Goal: Check status: Check status

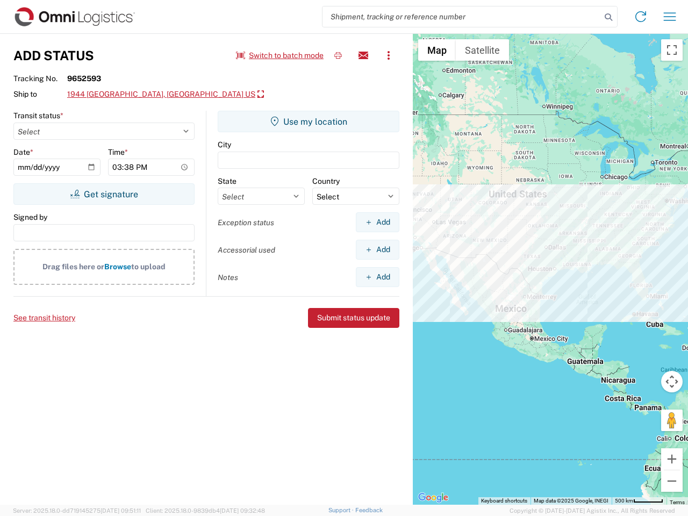
click at [461, 17] on input "search" at bounding box center [461, 16] width 278 height 20
click at [608, 17] on icon at bounding box center [608, 17] width 15 height 15
click at [640, 17] on icon at bounding box center [640, 16] width 17 height 17
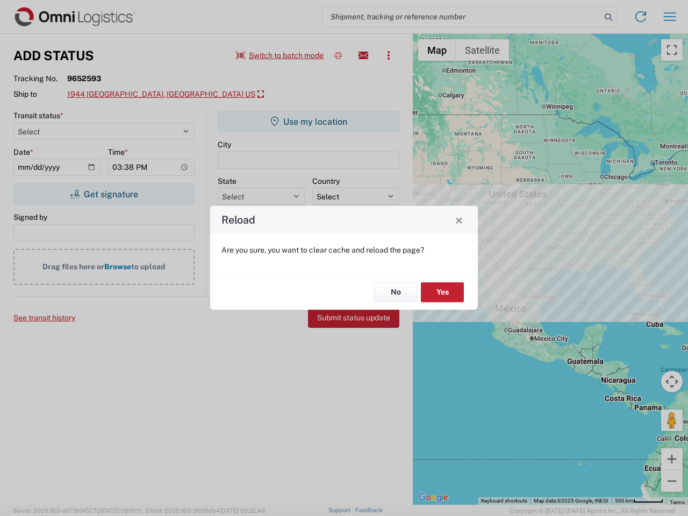
click at [669, 17] on div "Reload Are you sure, you want to clear cache and reload the page? No Yes" at bounding box center [344, 258] width 688 height 516
click at [280, 55] on div "Reload Are you sure, you want to clear cache and reload the page? No Yes" at bounding box center [344, 258] width 688 height 516
click at [338, 55] on div "Reload Are you sure, you want to clear cache and reload the page? No Yes" at bounding box center [344, 258] width 688 height 516
click at [363, 55] on div "Reload Are you sure, you want to clear cache and reload the page? No Yes" at bounding box center [344, 258] width 688 height 516
click at [388, 55] on div "Reload Are you sure, you want to clear cache and reload the page? No Yes" at bounding box center [344, 258] width 688 height 516
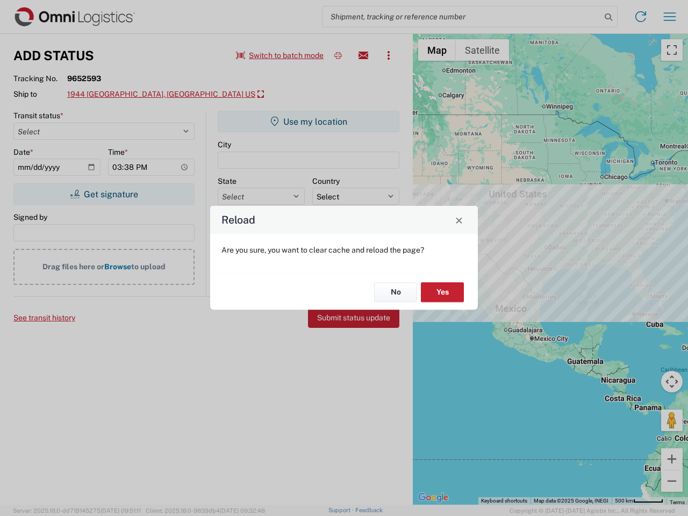
click at [168, 95] on div "Reload Are you sure, you want to clear cache and reload the page? No Yes" at bounding box center [344, 258] width 688 height 516
click at [104, 194] on div "Reload Are you sure, you want to clear cache and reload the page? No Yes" at bounding box center [344, 258] width 688 height 516
